Goal: Use online tool/utility: Utilize a website feature to perform a specific function

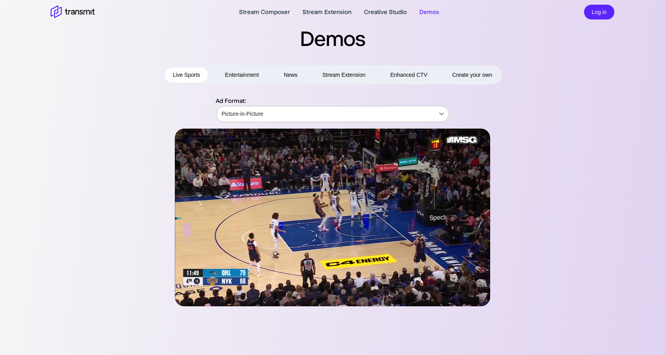
click at [293, 114] on body "Stream Composer Stream Extension Creative Studio Demos Log in Demos Live Sports…" at bounding box center [332, 177] width 665 height 355
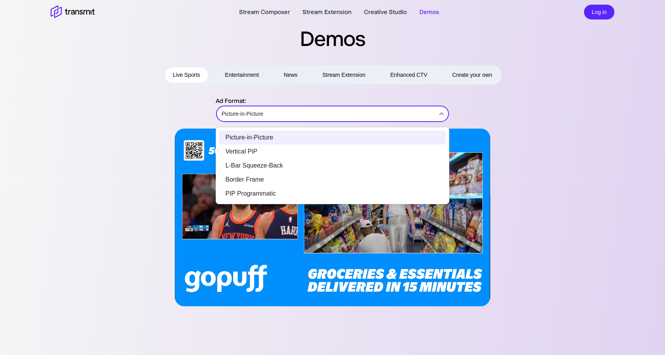
click at [290, 164] on li "L-Bar Squeeze-Back" at bounding box center [332, 165] width 227 height 14
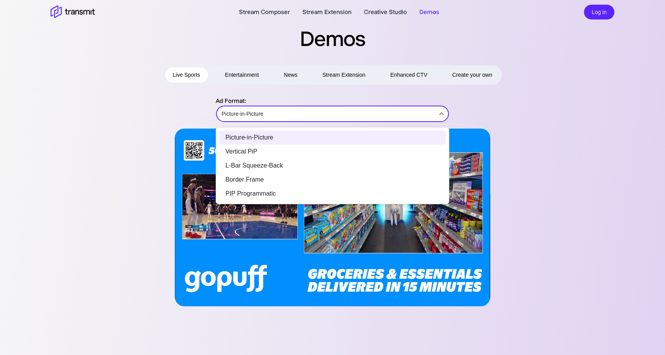
type input "L-Bar Squeeze-Back"
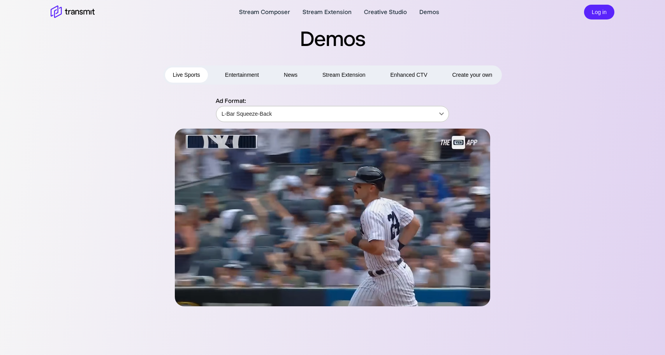
click at [274, 117] on body "Stream Composer Stream Extension Creative Studio Demos Log in Demos Live Sports…" at bounding box center [332, 177] width 665 height 355
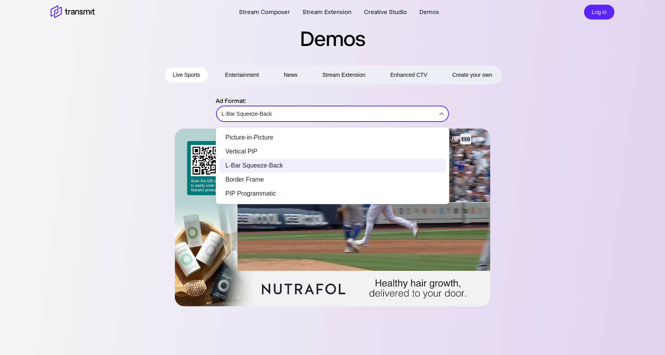
click at [389, 304] on div at bounding box center [332, 177] width 665 height 355
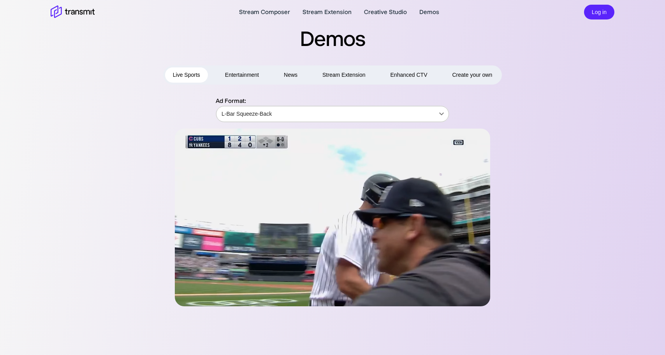
click at [291, 117] on body "Stream Composer Stream Extension Creative Studio Demos Log in Demos Live Sports…" at bounding box center [332, 177] width 665 height 355
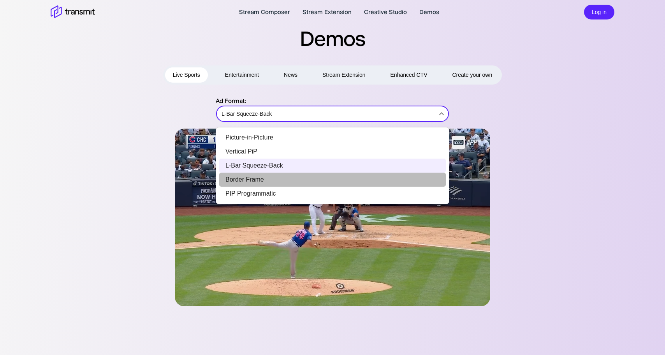
click at [289, 176] on li "Border Frame" at bounding box center [332, 179] width 227 height 14
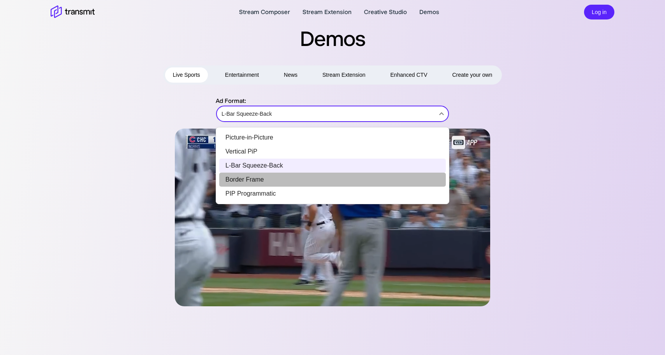
type input "Border Frame"
